Goal: Task Accomplishment & Management: Use online tool/utility

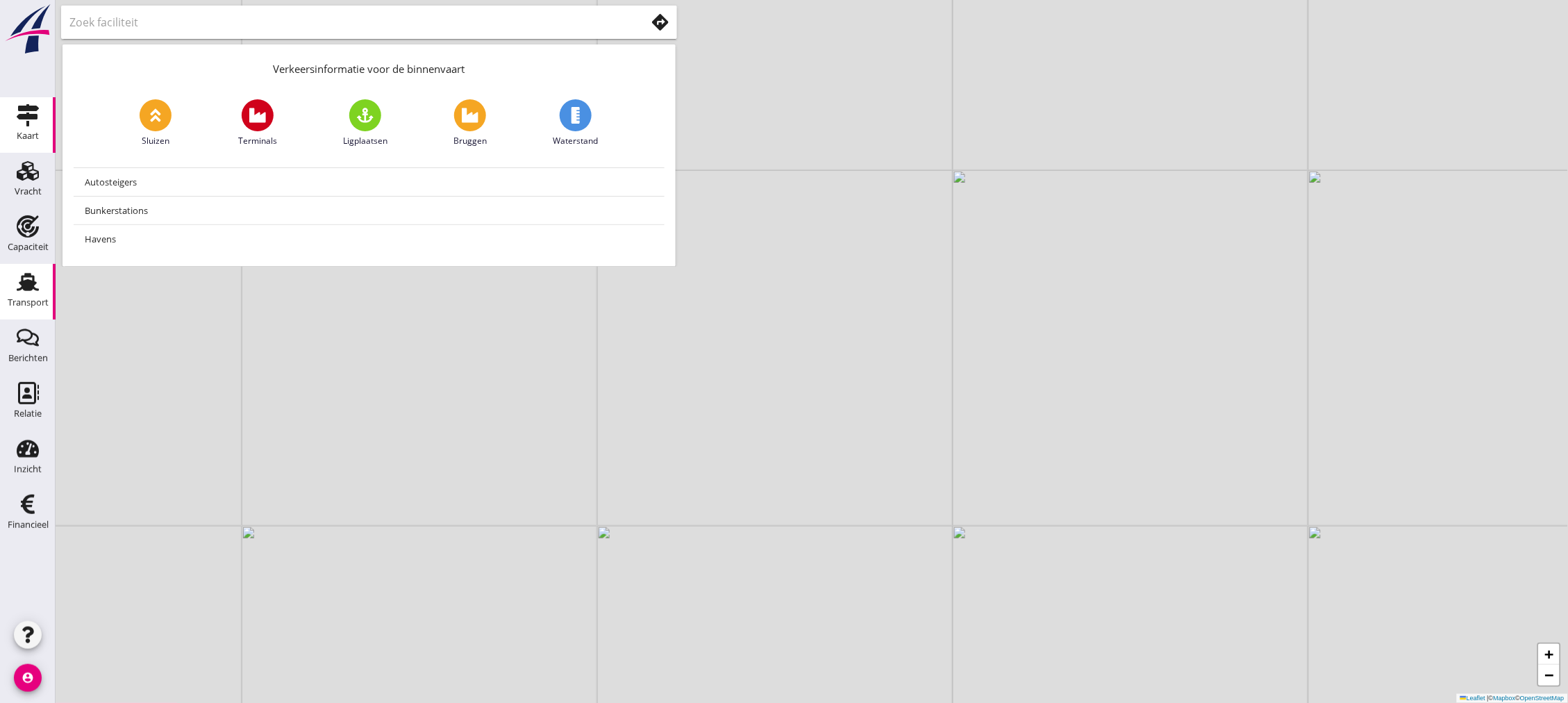
click at [16, 293] on div "Transport" at bounding box center [28, 303] width 41 height 20
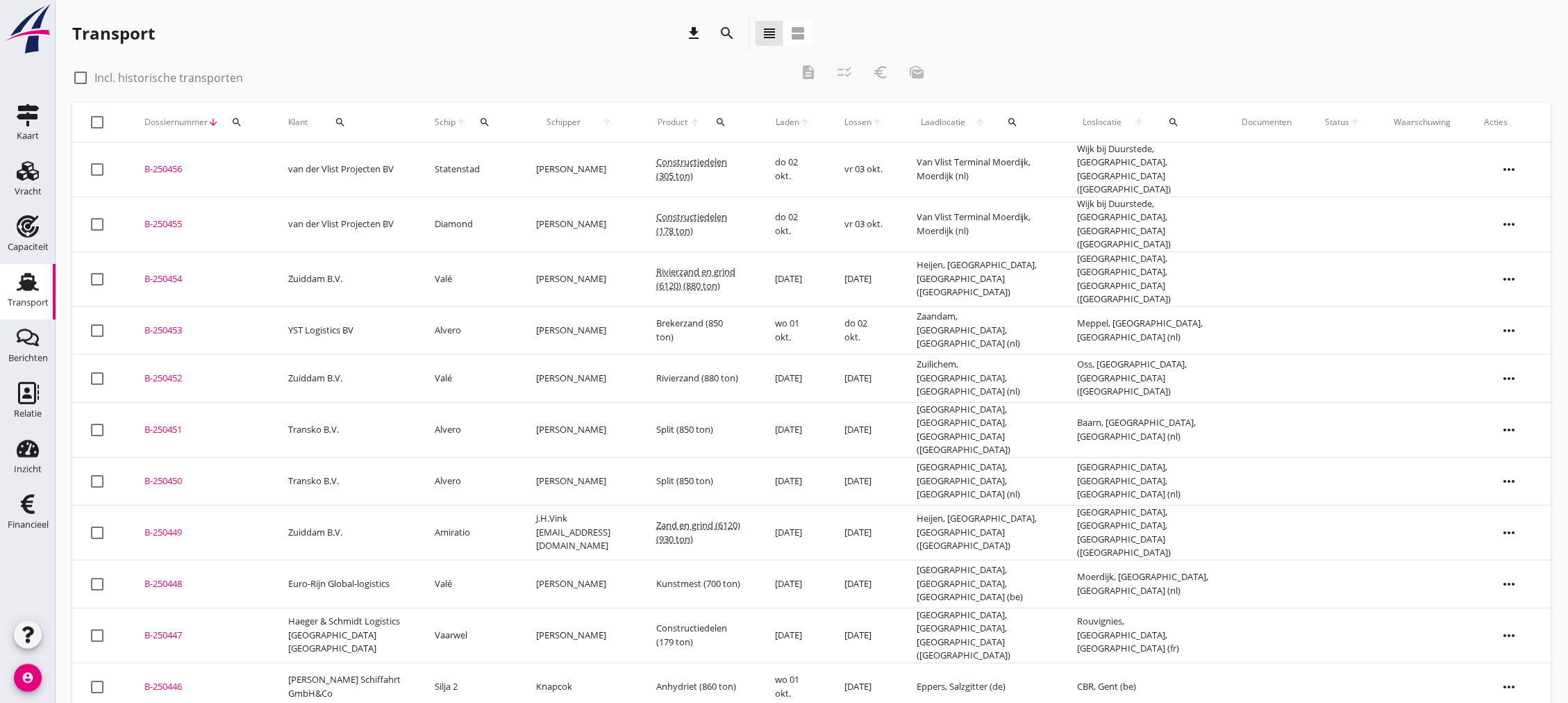
click at [1510, 169] on icon "more_horiz" at bounding box center [1509, 169] width 39 height 39
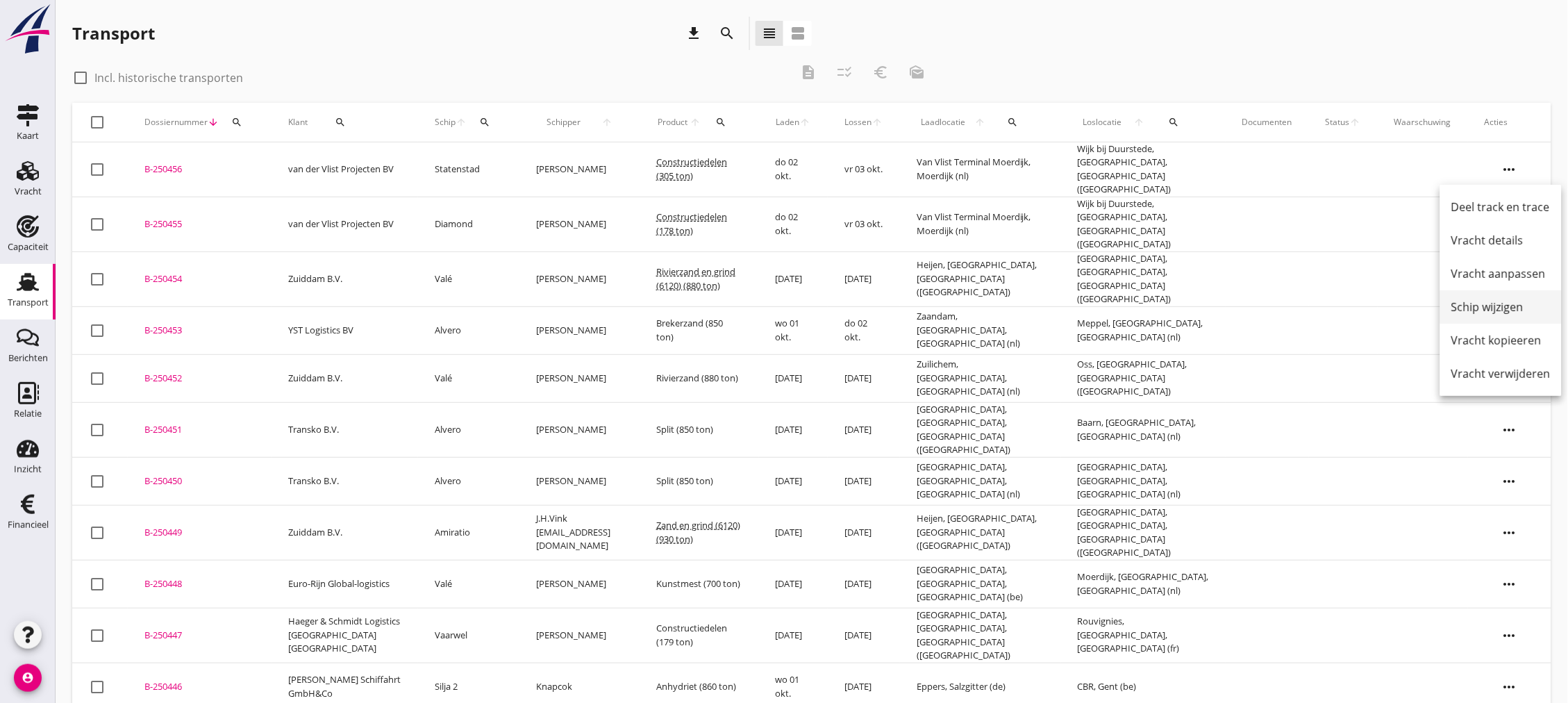
click at [1512, 302] on div "Schip wijzigen" at bounding box center [1500, 307] width 99 height 16
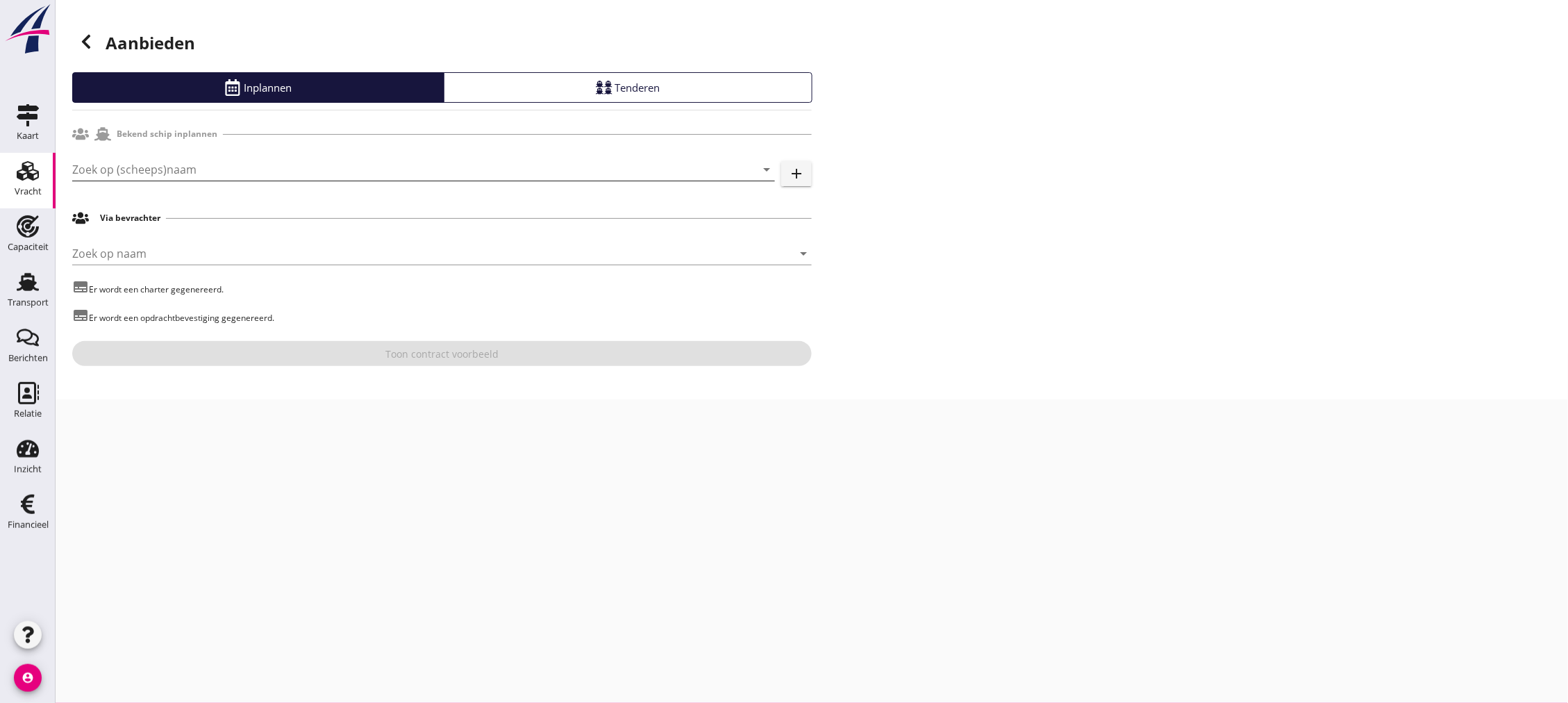
click at [250, 167] on input "Zoek op (scheeps)naam" at bounding box center [405, 169] width 664 height 22
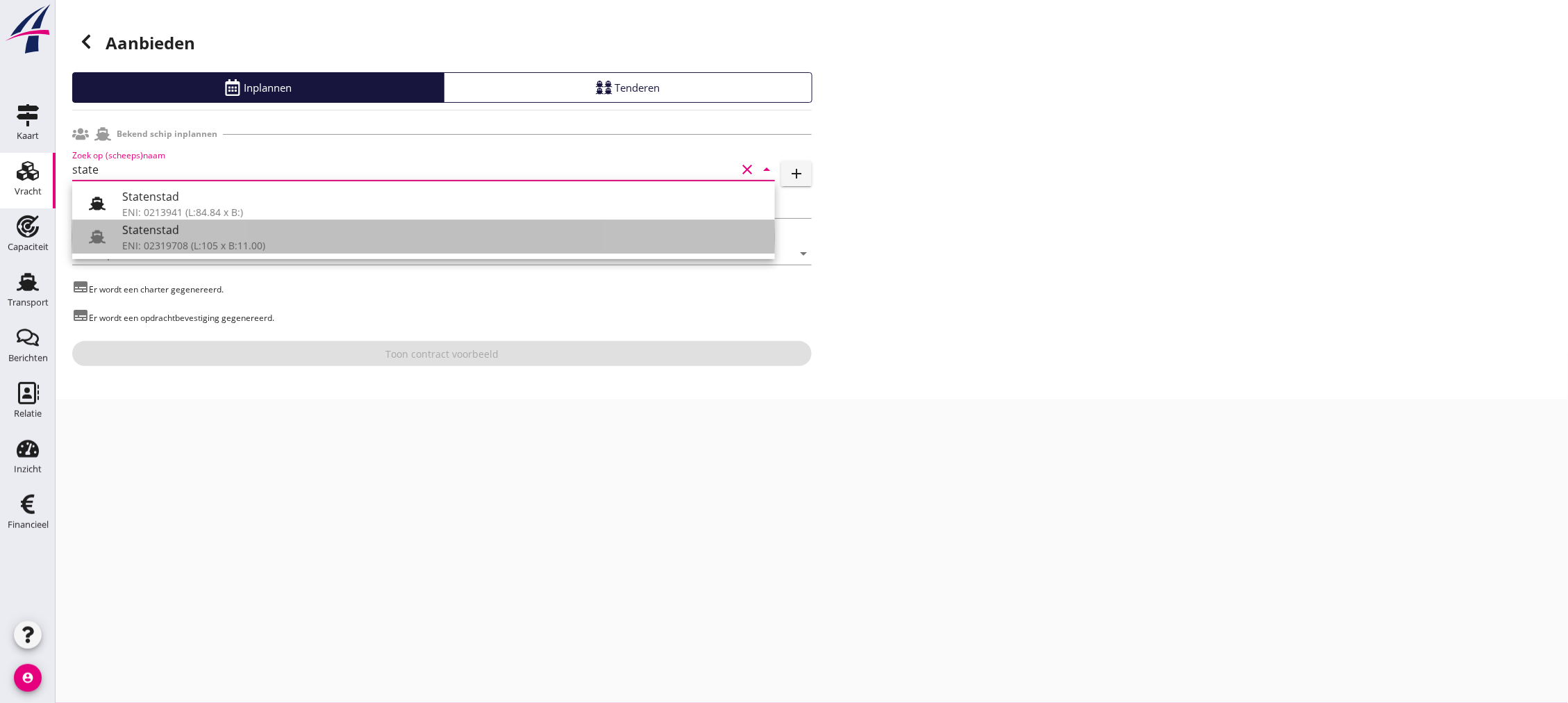
click at [238, 249] on div "ENI: 02319708 (L:105 x B:11.00)" at bounding box center [442, 246] width 642 height 15
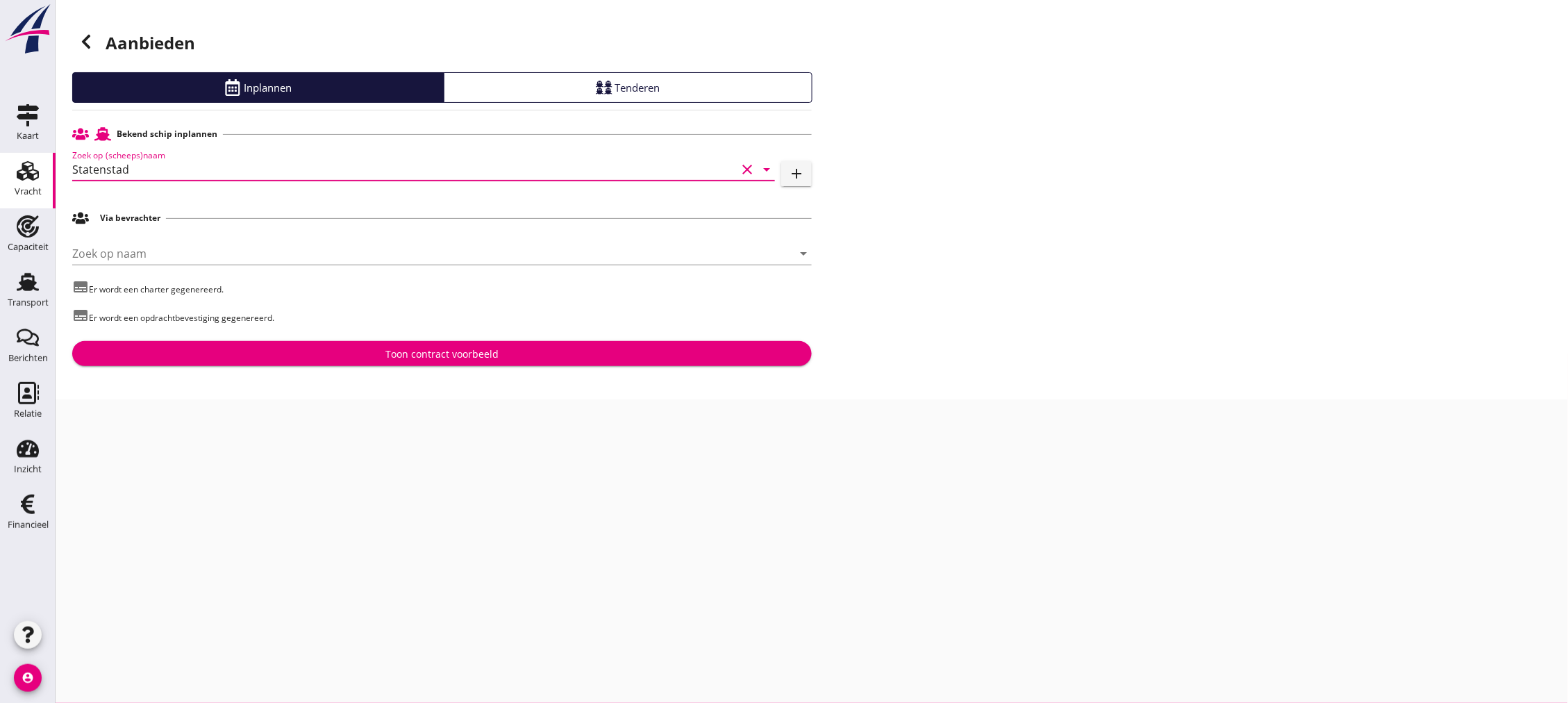
type input "Statenstad"
click at [433, 351] on div "Toon contract voorbeeld" at bounding box center [442, 354] width 113 height 15
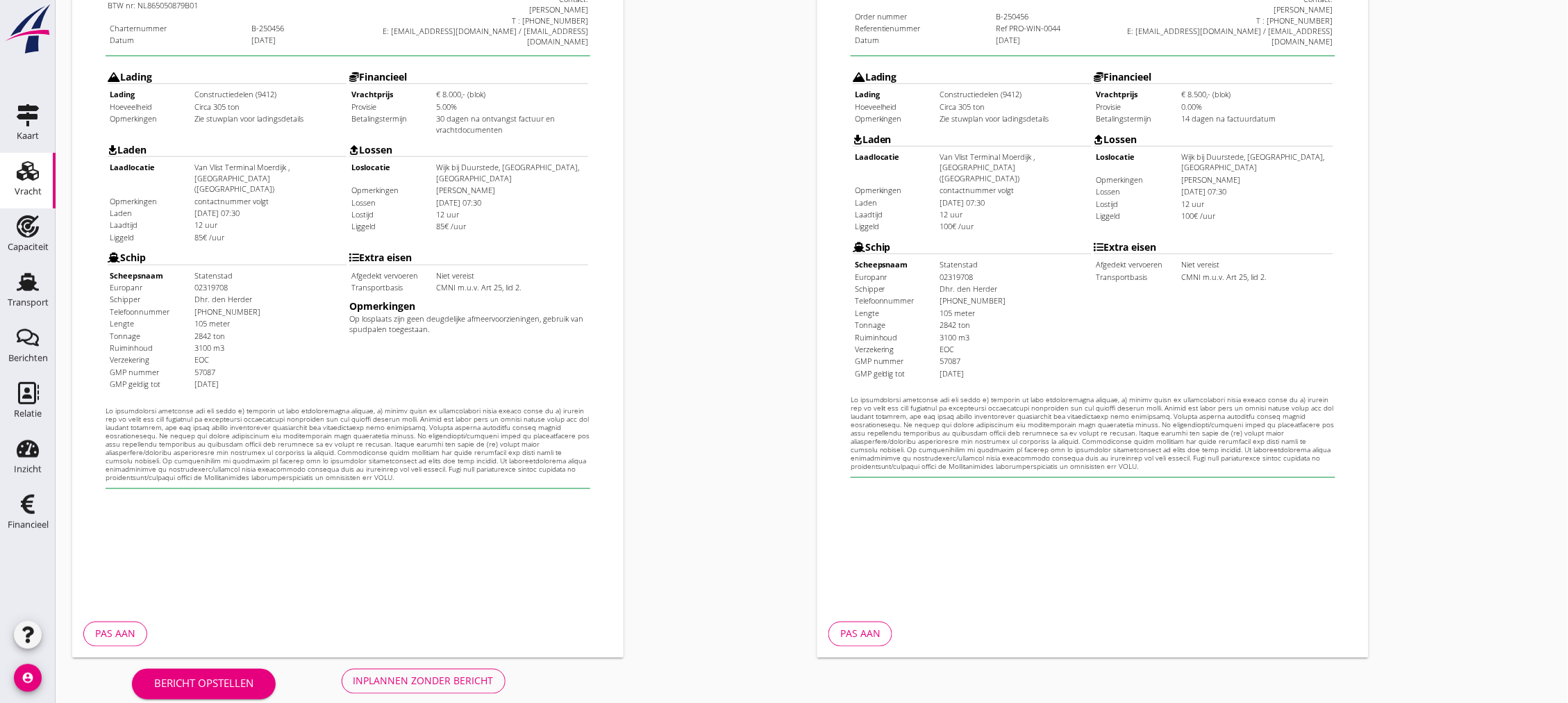
scroll to position [324, 0]
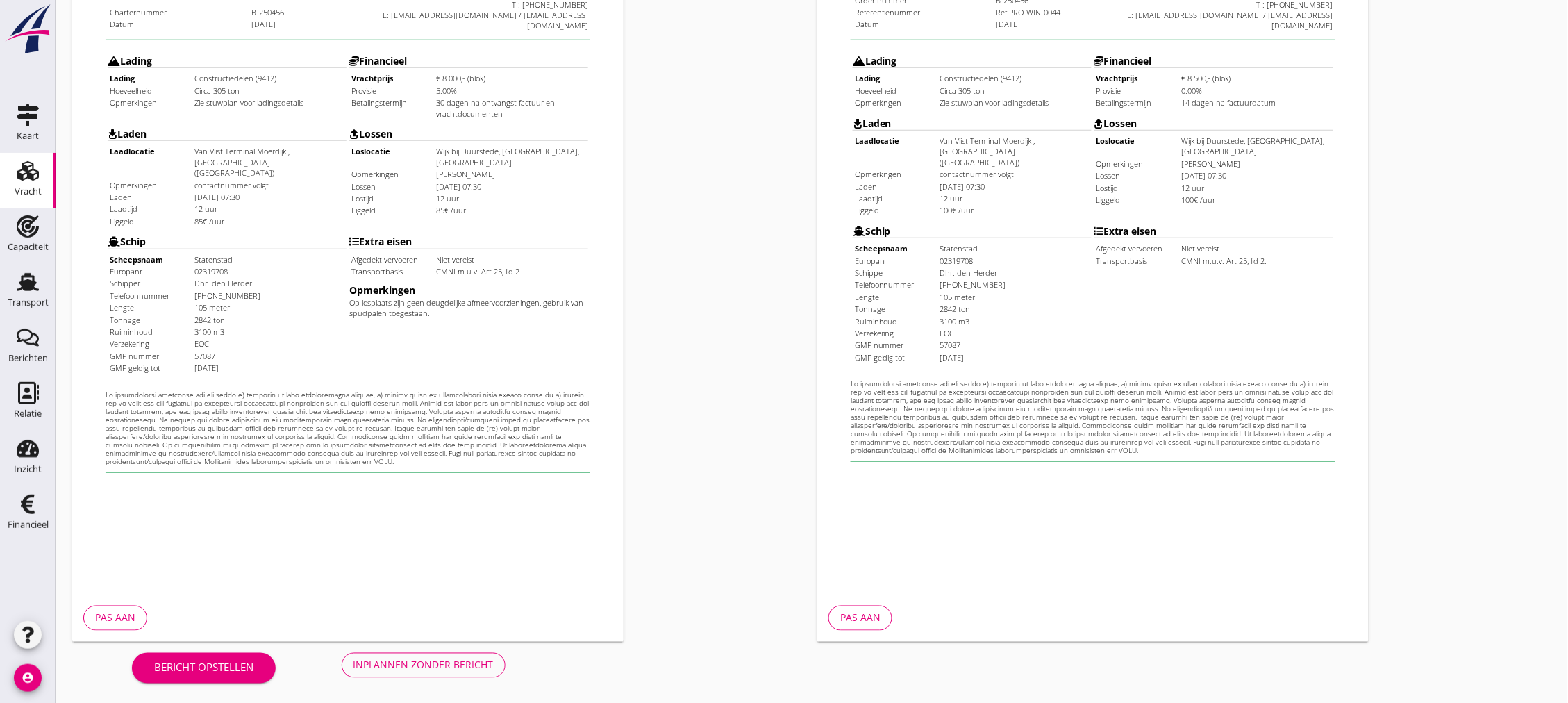
click at [392, 671] on div "Inplannen zonder bericht" at bounding box center [424, 665] width 140 height 15
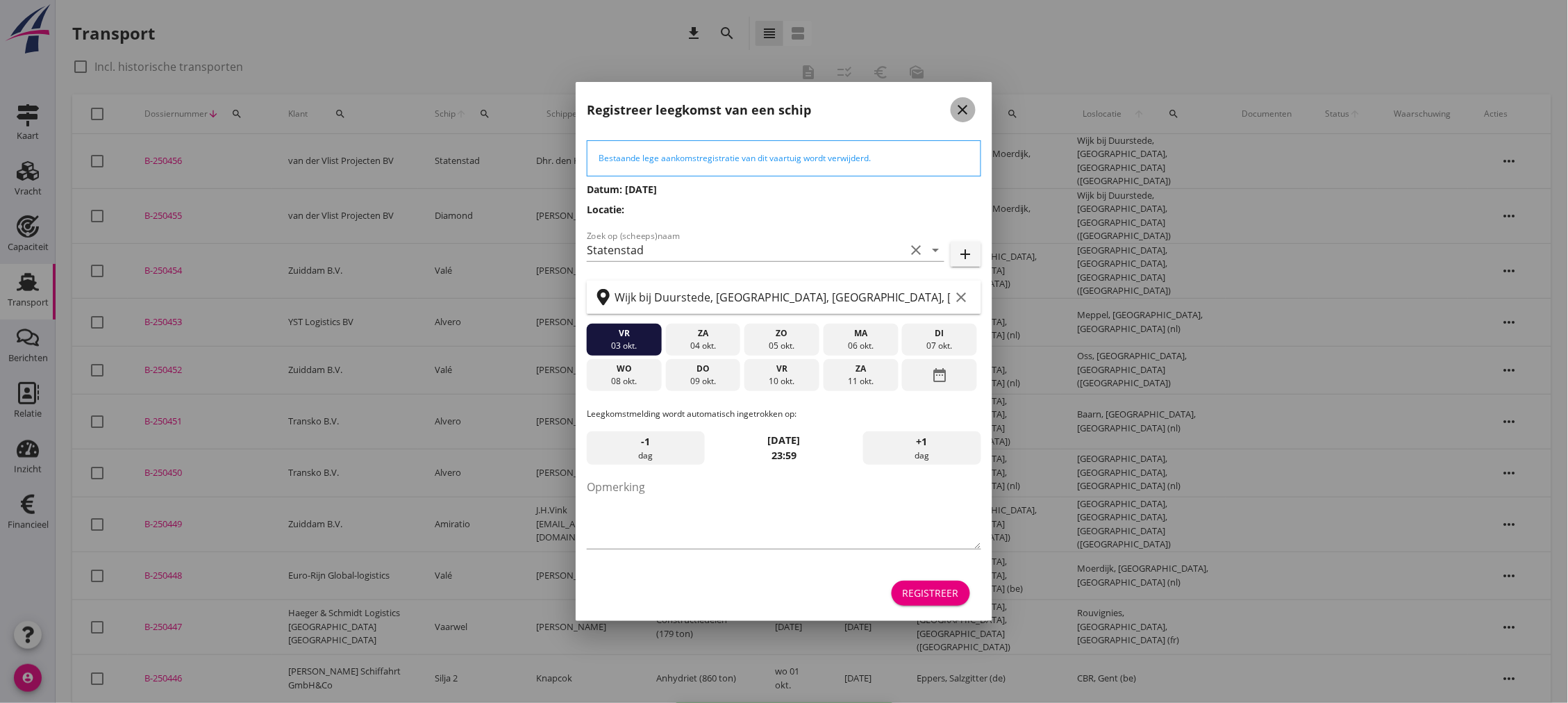
click at [961, 105] on icon "close" at bounding box center [963, 110] width 16 height 16
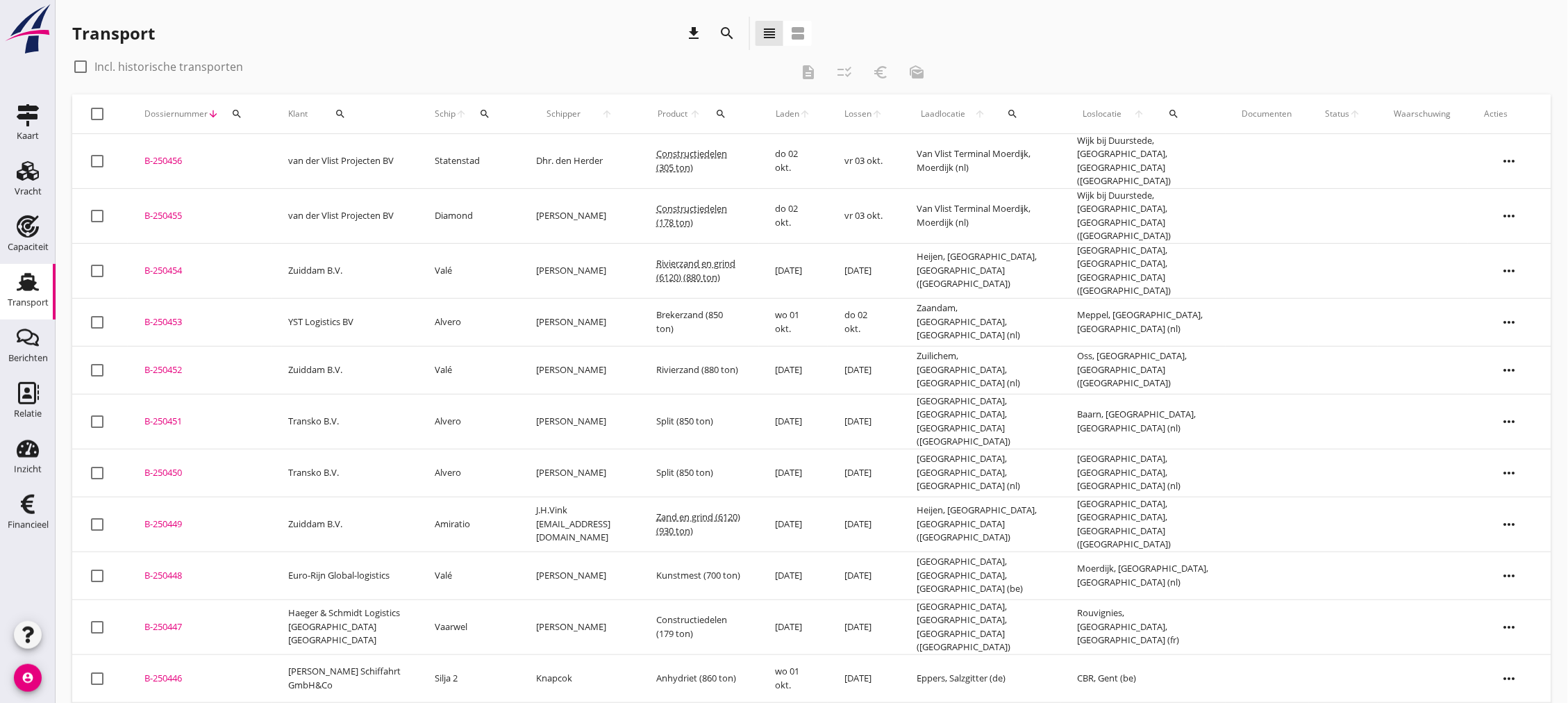
click at [153, 157] on div "B-250456" at bounding box center [199, 161] width 110 height 14
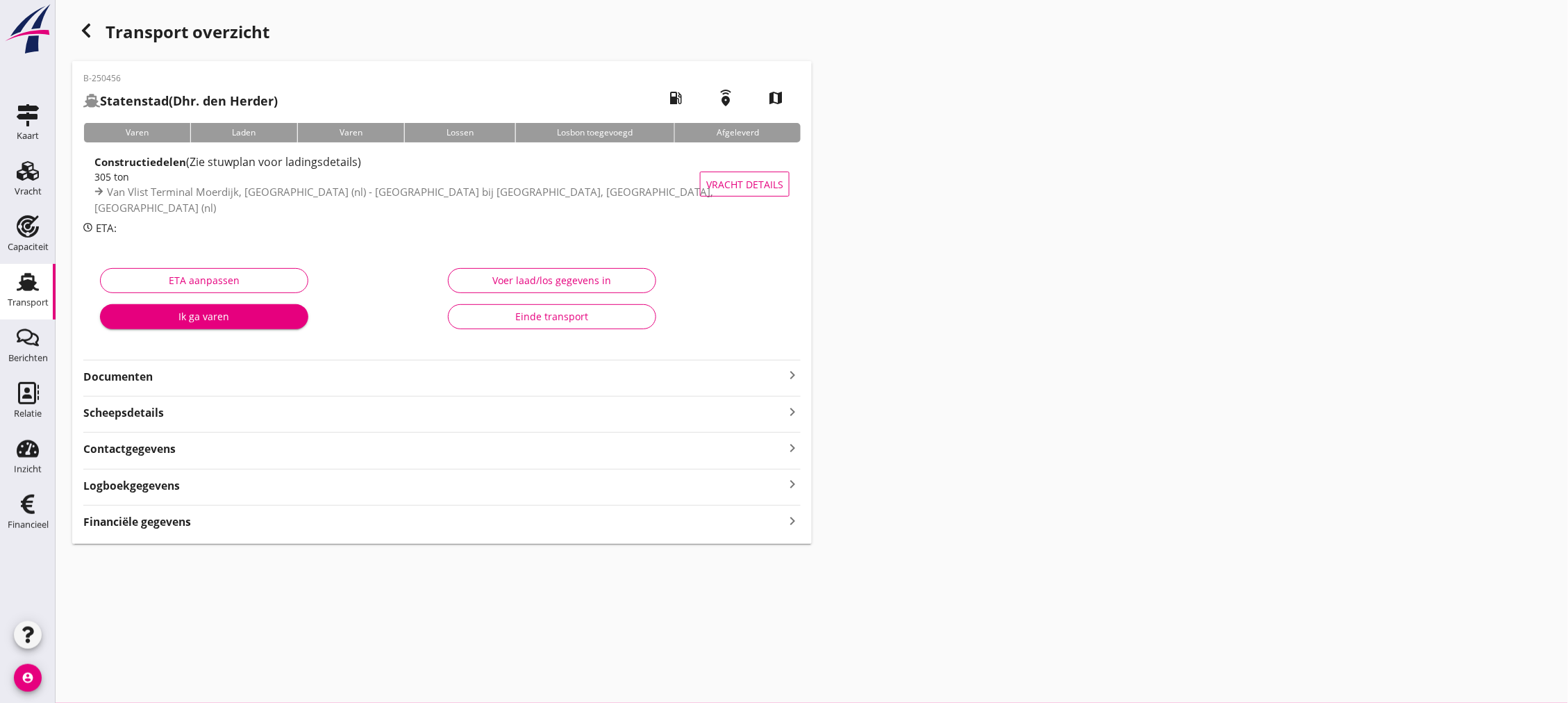
click at [770, 372] on strong "Documenten" at bounding box center [433, 376] width 700 height 16
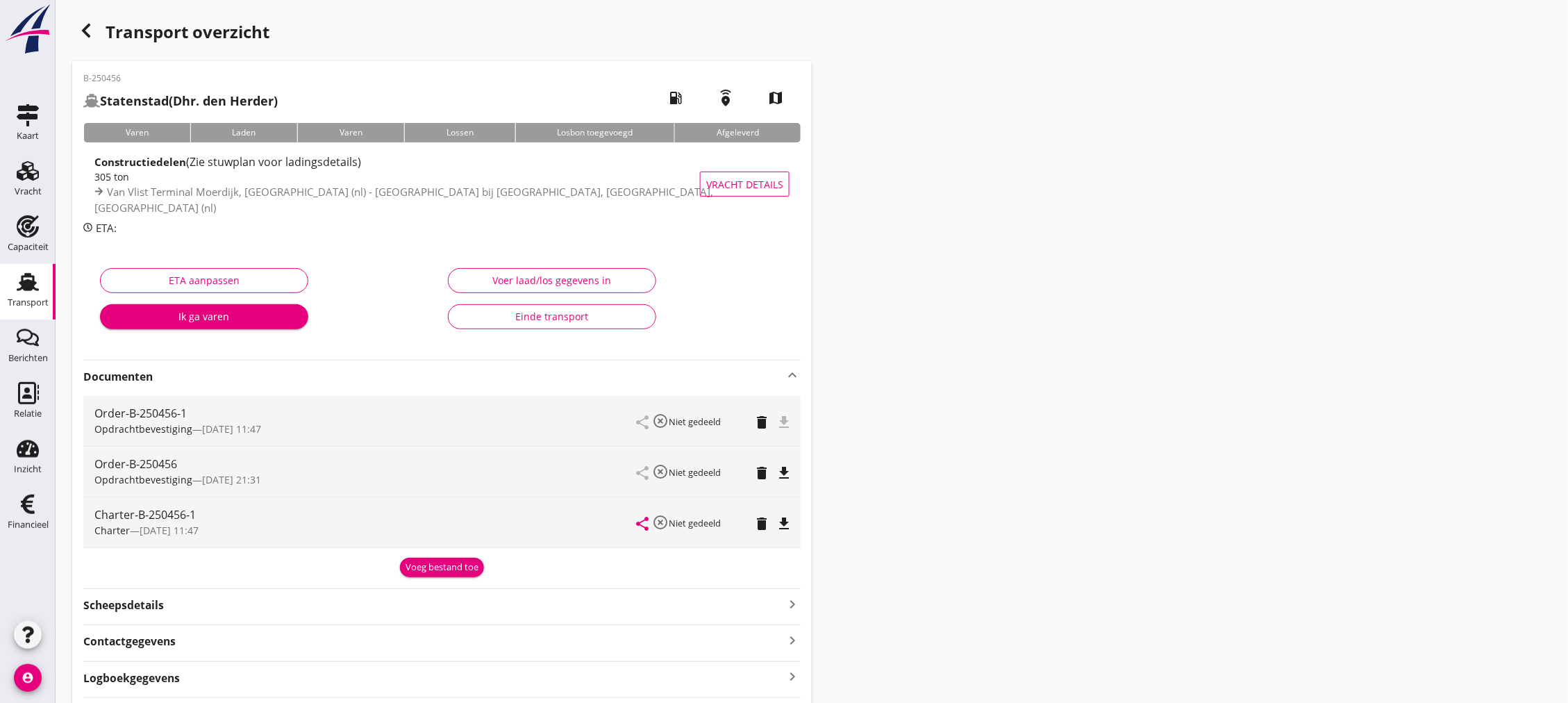
click at [783, 527] on icon "file_download" at bounding box center [784, 523] width 16 height 16
click at [759, 474] on icon "delete" at bounding box center [761, 473] width 16 height 16
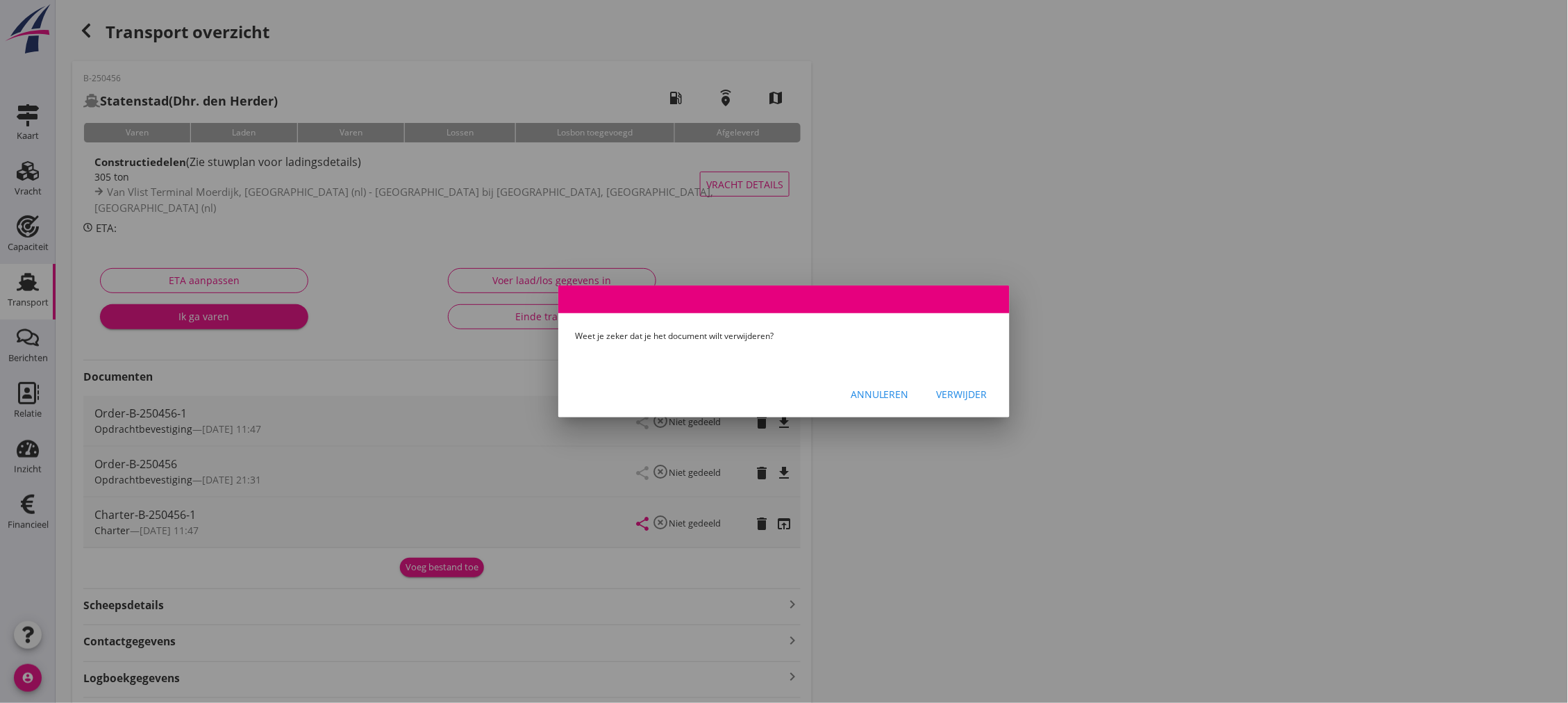
click at [955, 392] on div "Verwijder" at bounding box center [962, 394] width 51 height 15
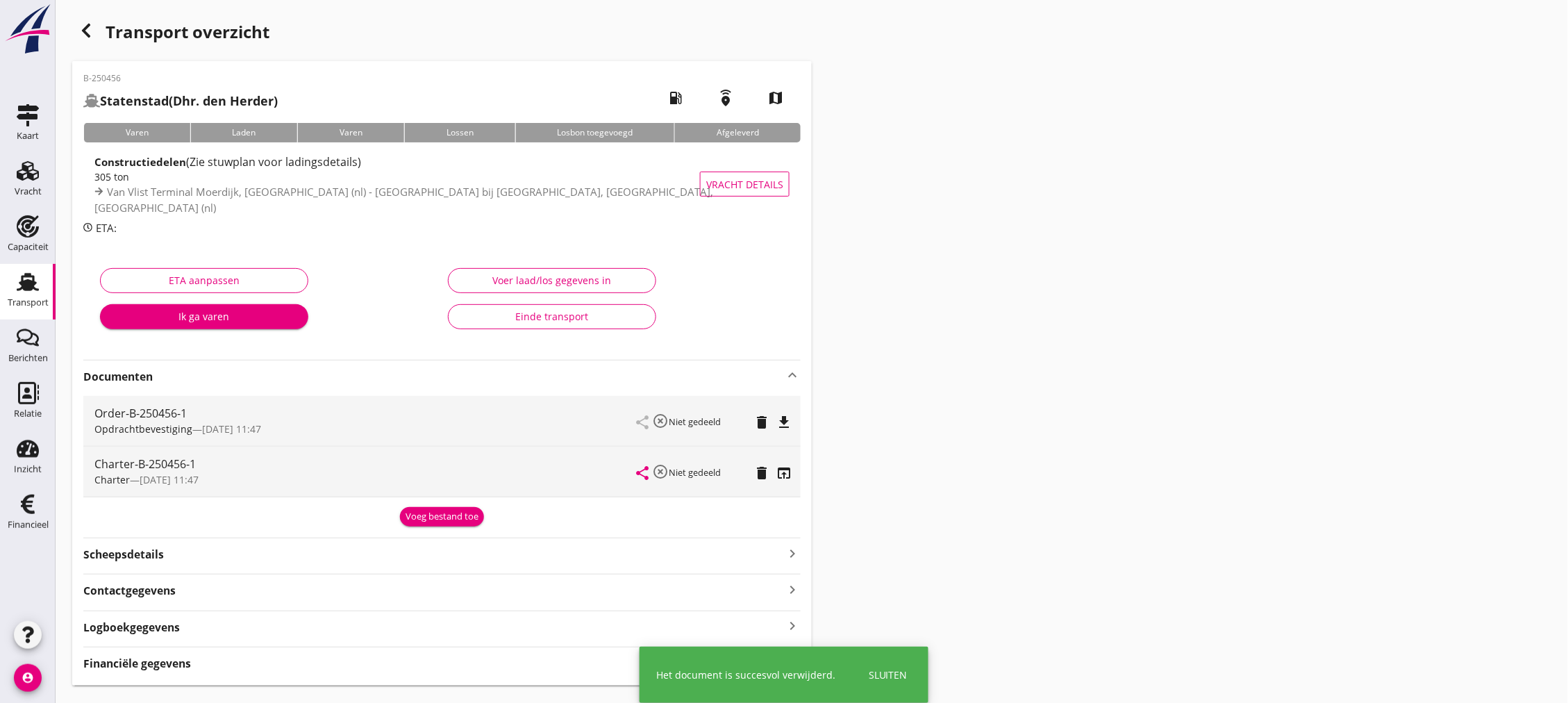
click at [788, 419] on icon "file_download" at bounding box center [784, 422] width 16 height 16
